Goal: Navigation & Orientation: Find specific page/section

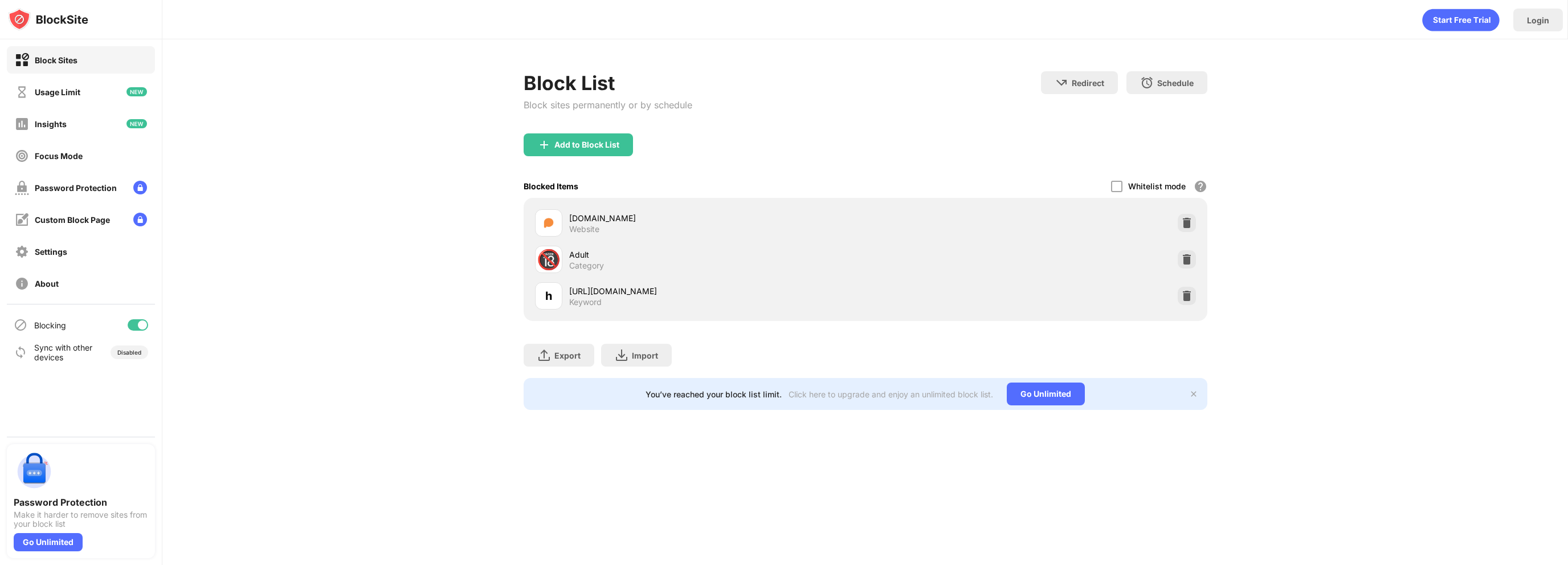
click at [137, 330] on div "Blocking" at bounding box center [81, 324] width 148 height 28
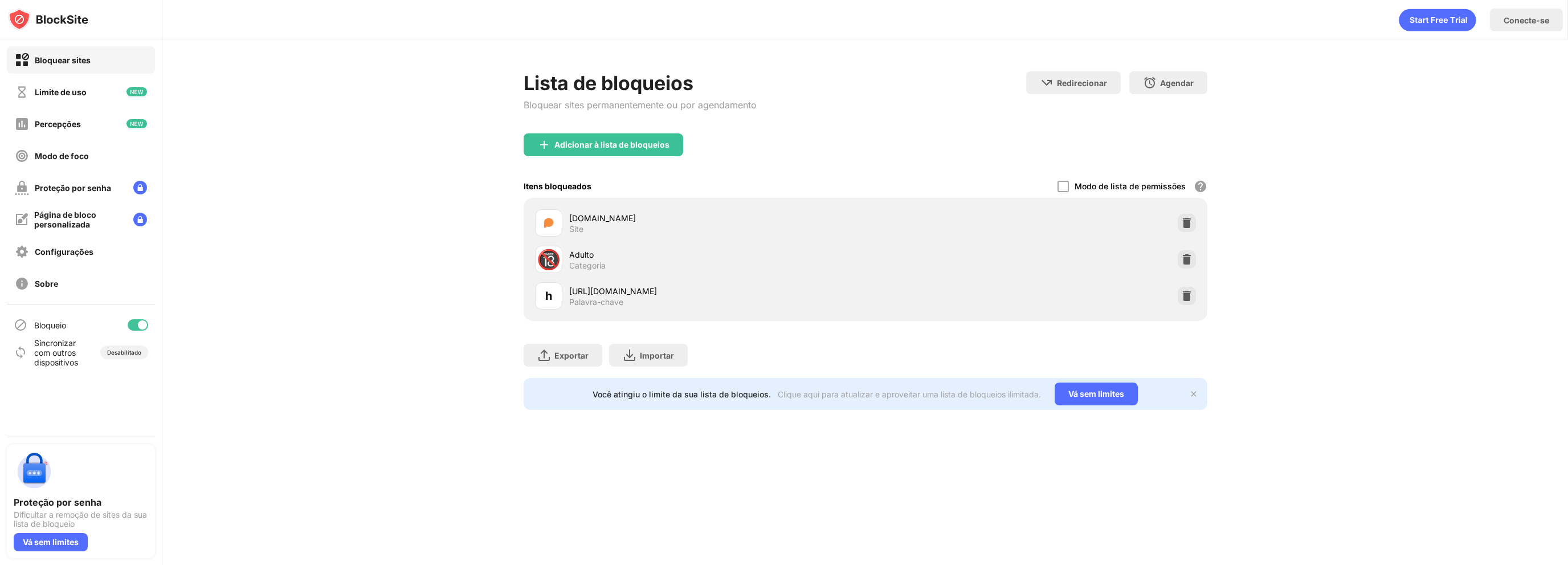
click at [131, 324] on div at bounding box center [138, 324] width 20 height 12
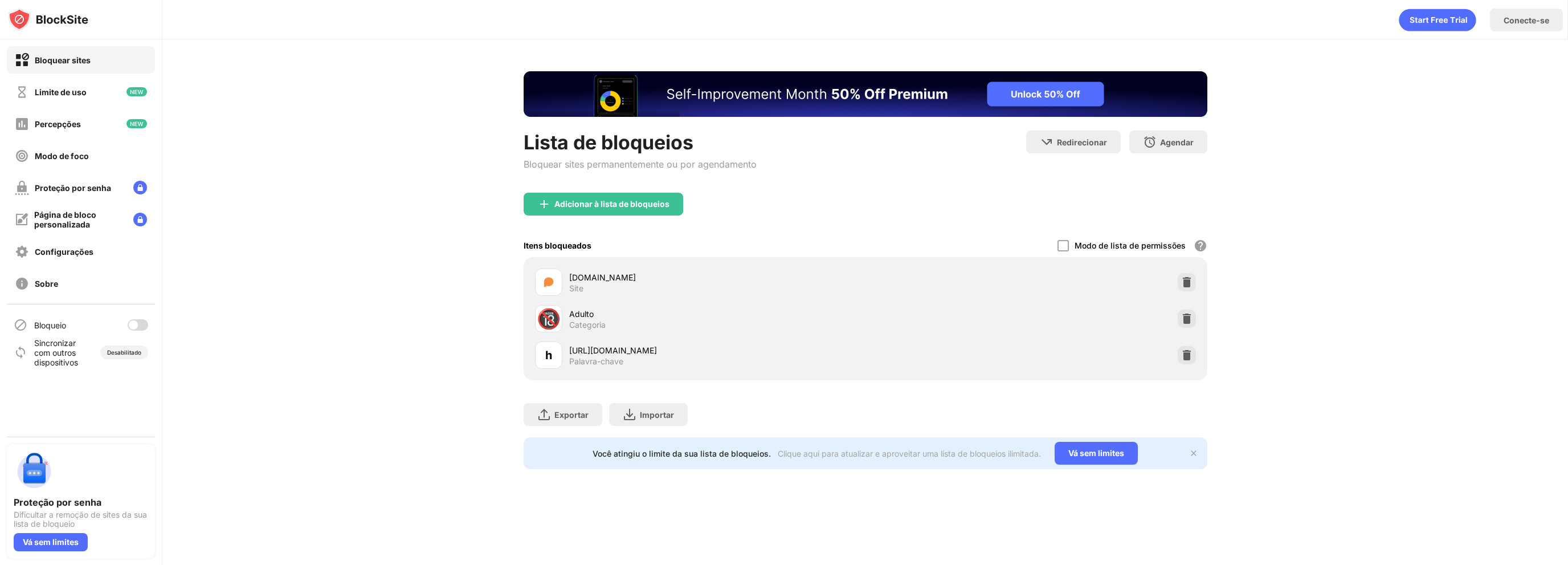
click at [147, 327] on div at bounding box center [138, 324] width 20 height 12
